Goal: Task Accomplishment & Management: Manage account settings

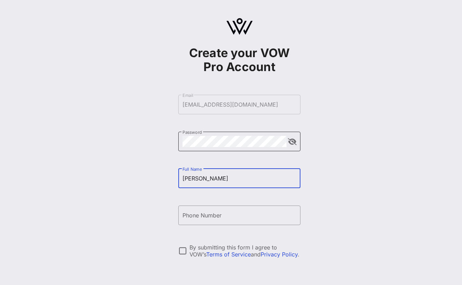
type input "[PERSON_NAME]"
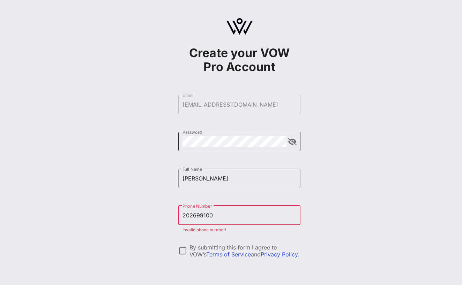
type input "[PHONE_NUMBER]"
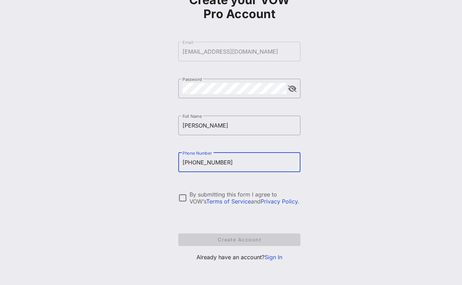
scroll to position [53, 0]
click at [275, 257] on link "Sign In" at bounding box center [273, 257] width 18 height 7
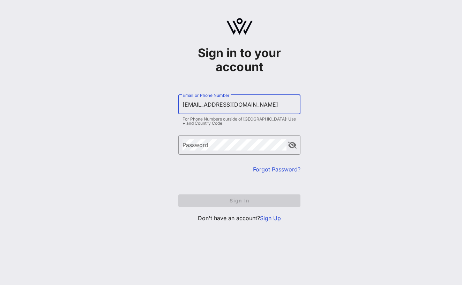
type input "[EMAIL_ADDRESS][DOMAIN_NAME]"
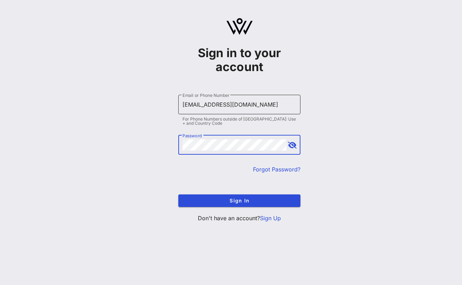
click at [239, 200] on button "Sign In" at bounding box center [239, 201] width 122 height 13
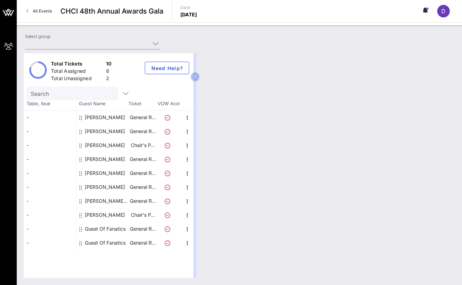
type input "Fanatics (Fanatics) [[PERSON_NAME], [EMAIL_ADDRESS][DOMAIN_NAME]]"
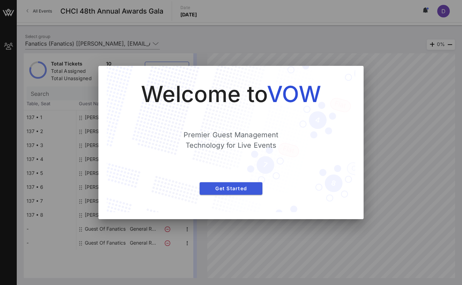
click at [252, 188] on span "Get Started" at bounding box center [231, 188] width 52 height 6
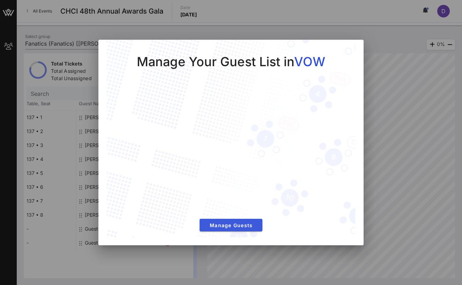
click at [248, 223] on span "Manage Guests" at bounding box center [231, 225] width 52 height 6
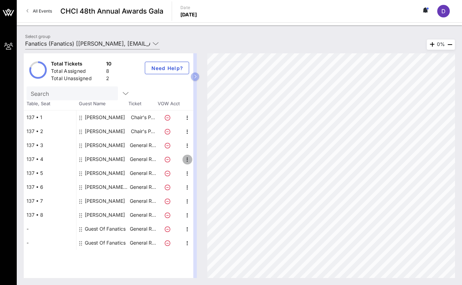
click at [185, 158] on icon "button" at bounding box center [187, 159] width 8 height 8
click at [204, 162] on div "Edit" at bounding box center [205, 162] width 14 height 6
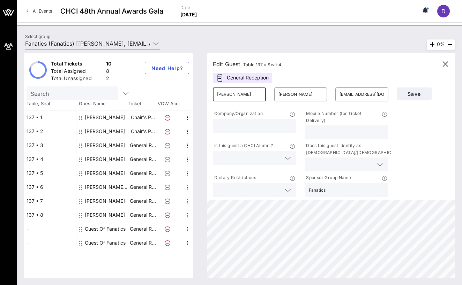
drag, startPoint x: 233, startPoint y: 94, endPoint x: 199, endPoint y: 92, distance: 34.2
type input "[PERSON_NAME]"
drag, startPoint x: 299, startPoint y: 95, endPoint x: 266, endPoint y: 94, distance: 32.8
type input "[PERSON_NAME]"
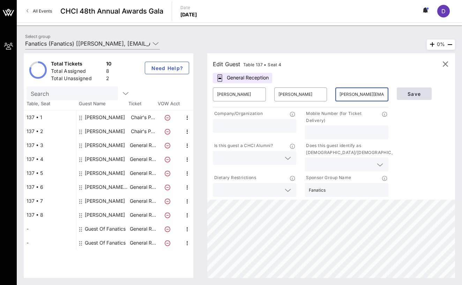
type input "[PERSON_NAME][EMAIL_ADDRESS][DOMAIN_NAME]"
click at [409, 95] on span "Save" at bounding box center [414, 94] width 24 height 6
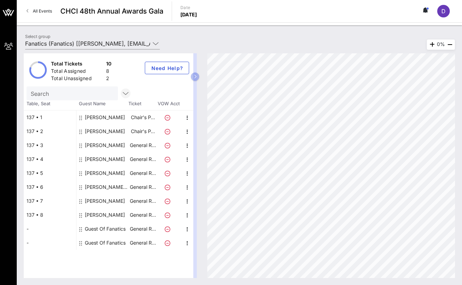
click at [125, 91] on icon "button" at bounding box center [125, 93] width 8 height 8
